Goal: Communication & Community: Share content

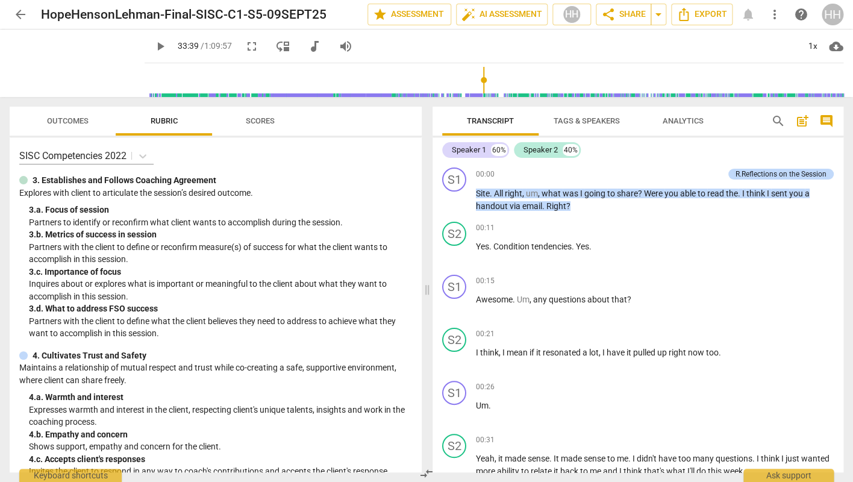
scroll to position [8177, 0]
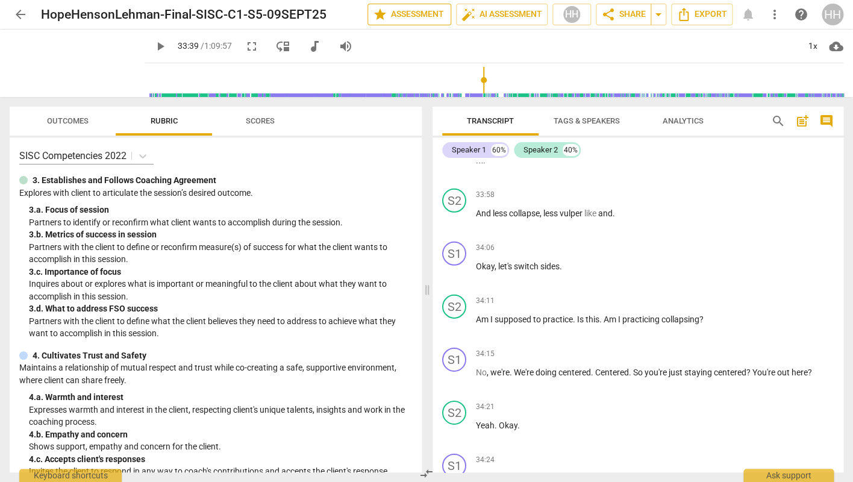
click at [401, 16] on span "star Assessment" at bounding box center [409, 14] width 73 height 14
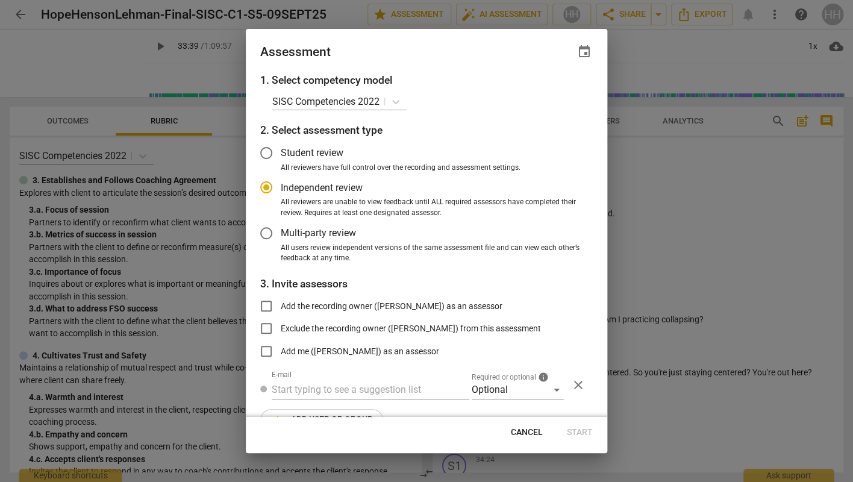
click at [661, 52] on div at bounding box center [426, 241] width 853 height 482
radio input "false"
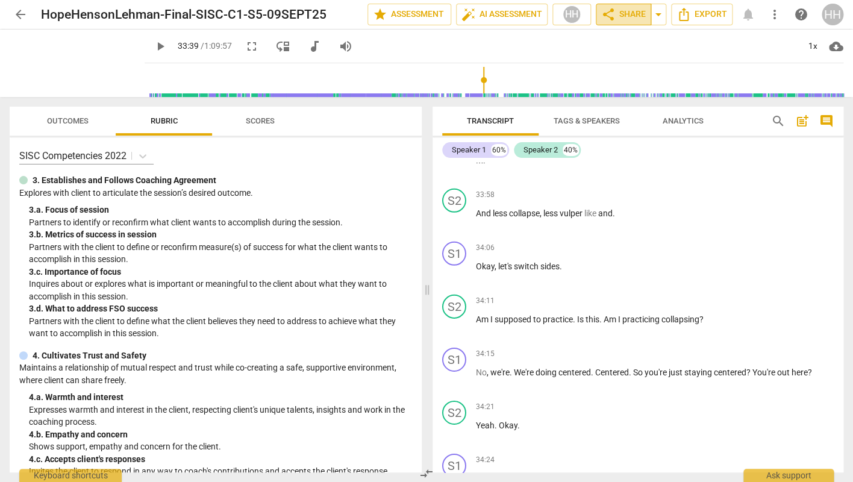
click at [630, 19] on span "share Share" at bounding box center [623, 14] width 45 height 14
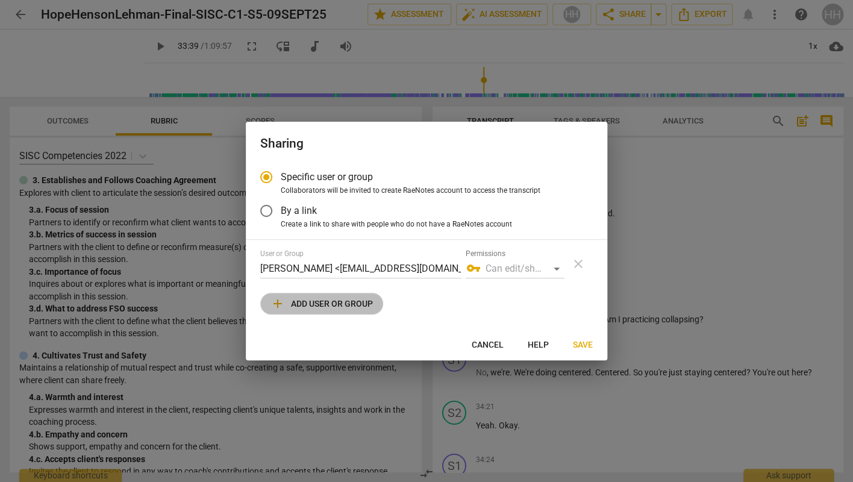
click at [320, 309] on span "add Add user or group" at bounding box center [322, 303] width 102 height 14
radio input "false"
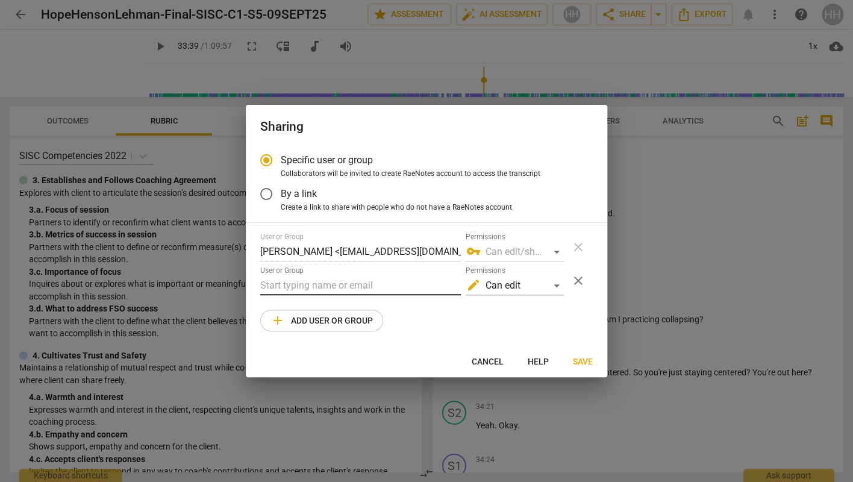
click at [318, 290] on input "text" at bounding box center [360, 285] width 201 height 19
click at [348, 294] on input "Anel" at bounding box center [360, 285] width 201 height 19
type input "Anela"
click at [401, 341] on div "Specific user or group Collaborators will be invited to create RaeNotes account…" at bounding box center [427, 246] width 362 height 200
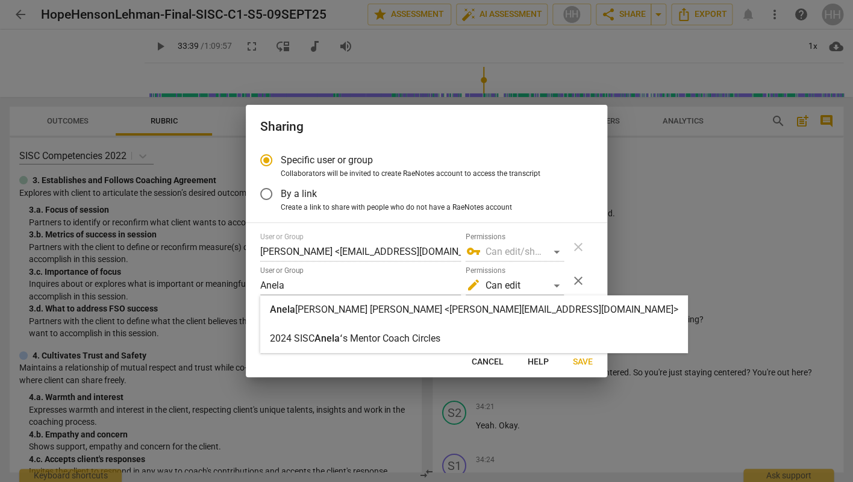
click at [319, 312] on strong "[PERSON_NAME] [PERSON_NAME] <[PERSON_NAME][EMAIL_ADDRESS][DOMAIN_NAME]>" at bounding box center [486, 309] width 383 height 11
radio input "false"
type input "[PERSON_NAME] <[PERSON_NAME][EMAIL_ADDRESS][DOMAIN_NAME]>"
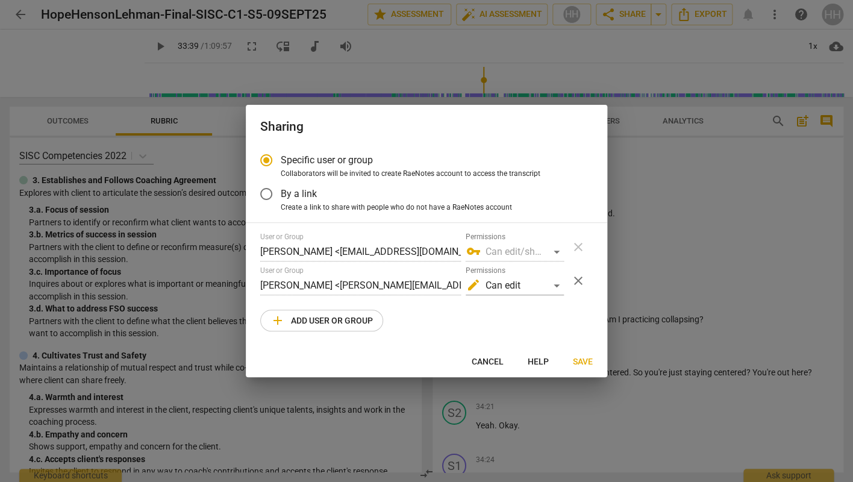
click at [579, 363] on span "Save" at bounding box center [583, 362] width 20 height 12
